Goal: Navigation & Orientation: Find specific page/section

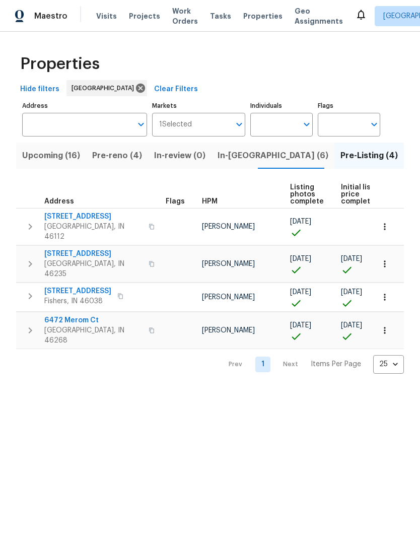
click at [52, 164] on button "Upcoming (16)" at bounding box center [51, 155] width 70 height 26
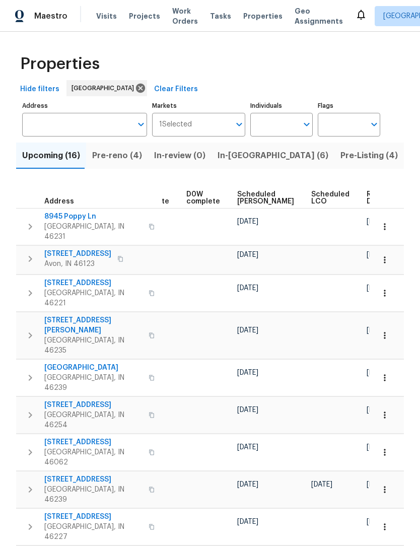
scroll to position [0, 253]
click at [367, 192] on span "Ready Date" at bounding box center [378, 198] width 22 height 14
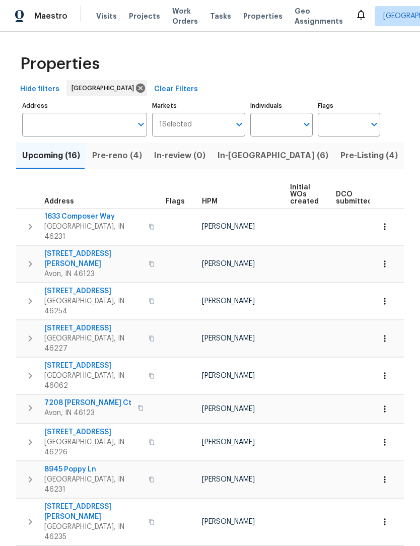
click at [54, 249] on span "4832 Vermillion Ct" at bounding box center [93, 259] width 98 height 20
click at [110, 160] on span "Pre-reno (4)" at bounding box center [117, 155] width 50 height 14
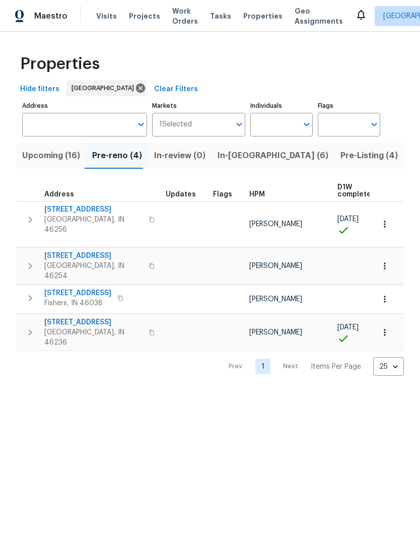
click at [64, 210] on span "8259 Hampton Cir W" at bounding box center [93, 209] width 98 height 10
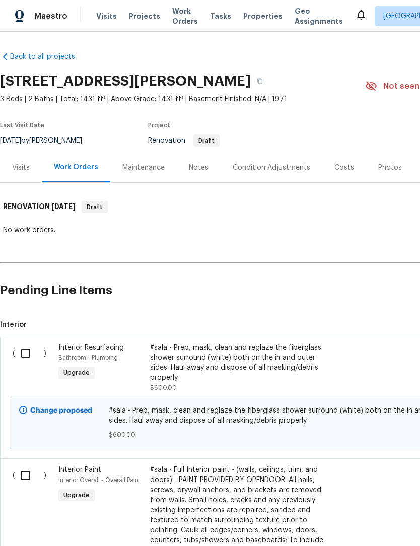
click at [273, 163] on div "Condition Adjustments" at bounding box center [272, 168] width 78 height 10
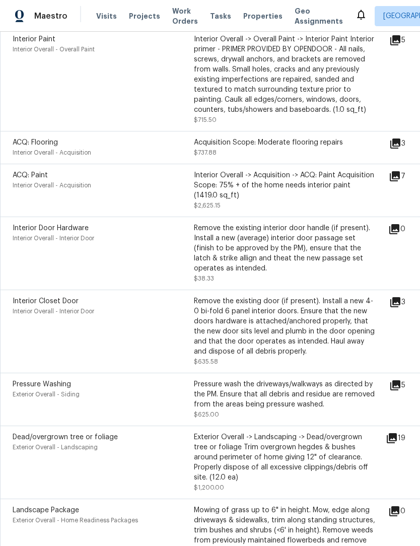
scroll to position [259, 0]
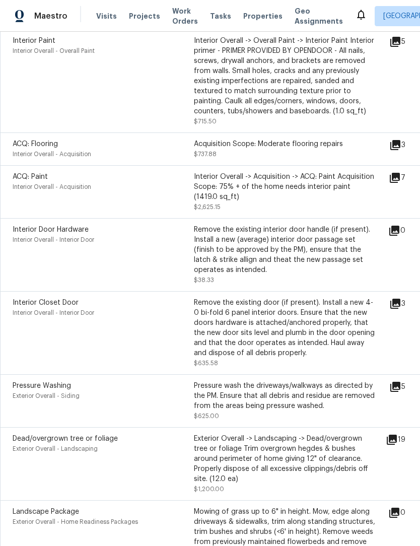
click at [401, 310] on icon at bounding box center [395, 303] width 12 height 12
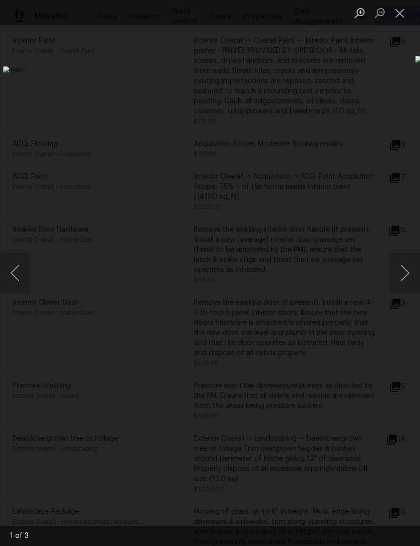
click at [404, 279] on button "Next image" at bounding box center [405, 273] width 30 height 40
click at [403, 276] on button "Next image" at bounding box center [405, 273] width 30 height 40
click at [400, 14] on button "Close lightbox" at bounding box center [400, 13] width 20 height 18
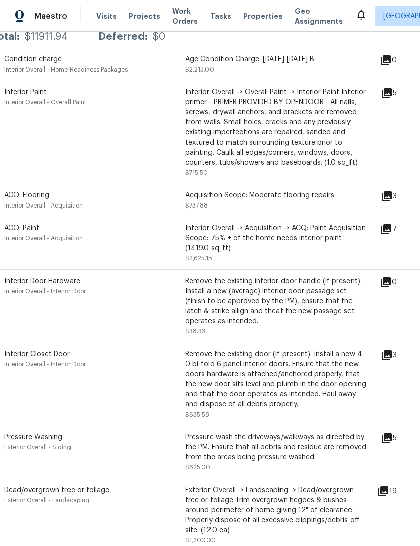
scroll to position [207, 9]
click at [350, 244] on div "Interior Overall -> Acquisition -> ACQ: Paint Acquisition Scope: 75% + of the h…" at bounding box center [275, 238] width 181 height 30
click at [338, 244] on div "Interior Overall -> Acquisition -> ACQ: Paint Acquisition Scope: 75% + of the h…" at bounding box center [275, 238] width 181 height 30
click at [347, 236] on div "Interior Overall -> Acquisition -> ACQ: Paint Acquisition Scope: 75% + of the h…" at bounding box center [275, 238] width 181 height 30
click at [391, 235] on icon at bounding box center [385, 229] width 12 height 12
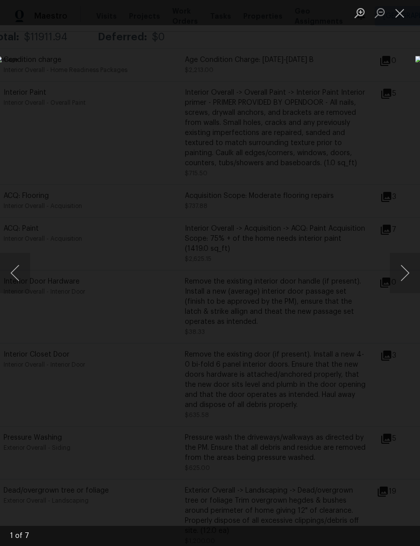
click at [406, 274] on button "Next image" at bounding box center [405, 273] width 30 height 40
click at [405, 275] on button "Next image" at bounding box center [405, 273] width 30 height 40
click at [403, 273] on button "Next image" at bounding box center [405, 273] width 30 height 40
click at [404, 273] on button "Next image" at bounding box center [405, 273] width 30 height 40
click at [404, 274] on button "Next image" at bounding box center [405, 273] width 30 height 40
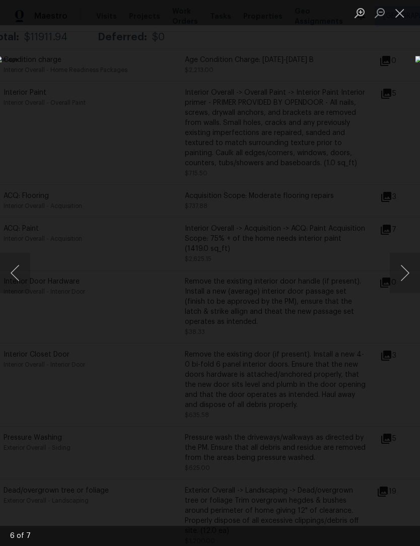
click at [17, 285] on button "Previous image" at bounding box center [15, 273] width 30 height 40
click at [407, 277] on button "Next image" at bounding box center [405, 273] width 30 height 40
click at [404, 278] on button "Next image" at bounding box center [405, 273] width 30 height 40
click at [401, 17] on button "Close lightbox" at bounding box center [400, 13] width 20 height 18
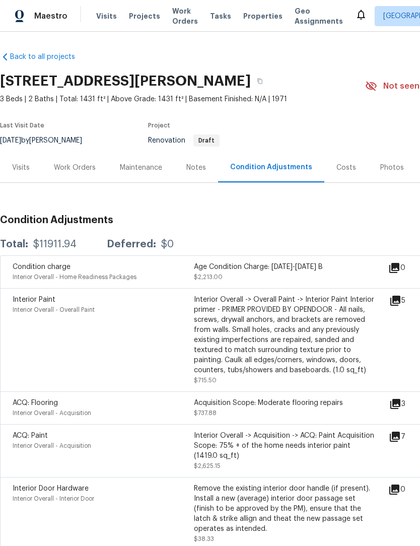
scroll to position [0, 0]
click at [70, 177] on div "Work Orders" at bounding box center [75, 167] width 66 height 30
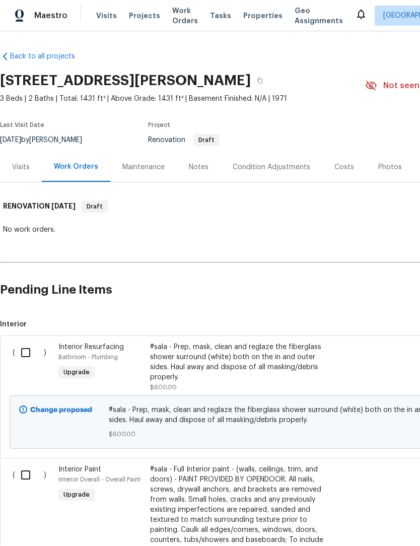
click at [176, 342] on div "#sala - Prep, mask, clean and reglaze the fiberglass shower surround (white) bo…" at bounding box center [238, 362] width 177 height 40
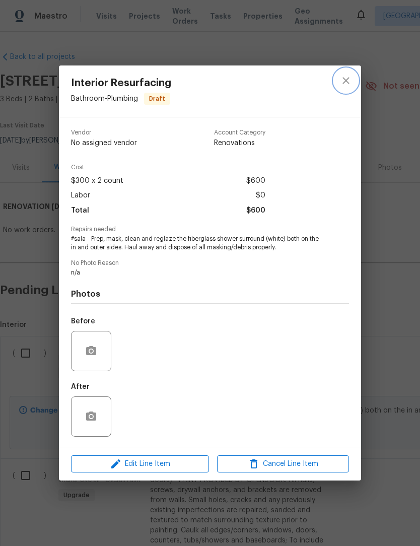
click at [347, 80] on icon "close" at bounding box center [346, 80] width 12 height 12
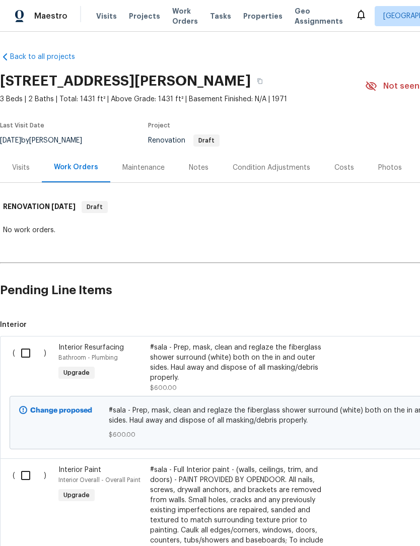
click at [189, 167] on div "Notes" at bounding box center [199, 168] width 20 height 10
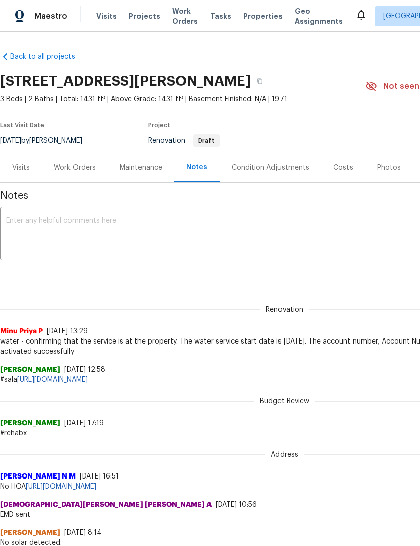
click at [66, 170] on div "Work Orders" at bounding box center [75, 168] width 42 height 10
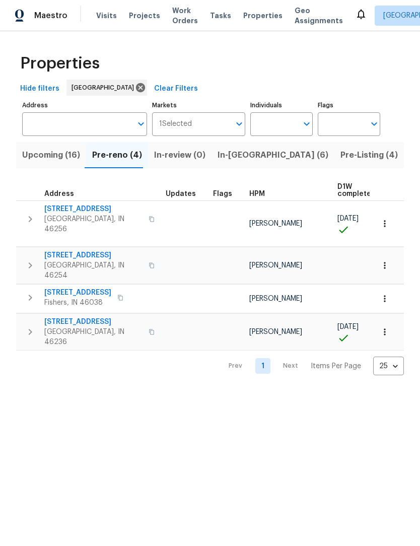
click at [86, 383] on html "Maestro Visits Projects Work Orders Tasks Properties Geo Assignments Indianapol…" at bounding box center [210, 196] width 420 height 392
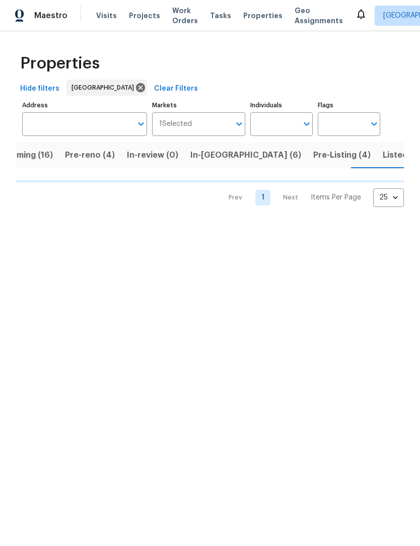
scroll to position [0, 28]
click at [313, 151] on span "Pre-Listing (4)" at bounding box center [341, 155] width 57 height 14
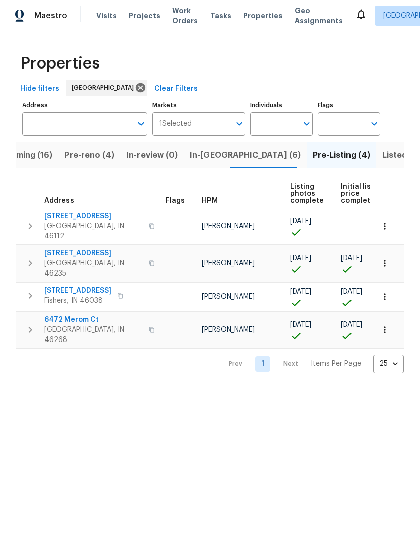
click at [203, 164] on button "In-reno (6)" at bounding box center [245, 155] width 123 height 26
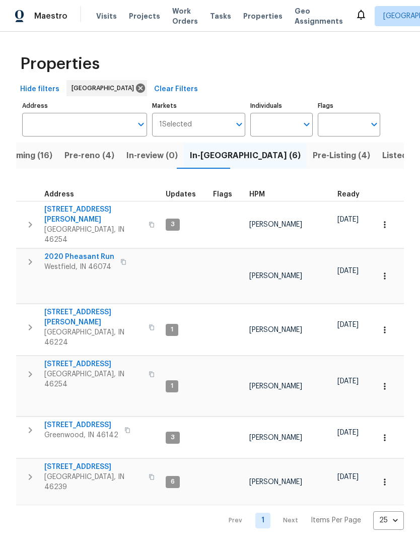
click at [35, 158] on span "Upcoming (16)" at bounding box center [23, 155] width 58 height 14
